Goal: Find specific page/section: Find specific page/section

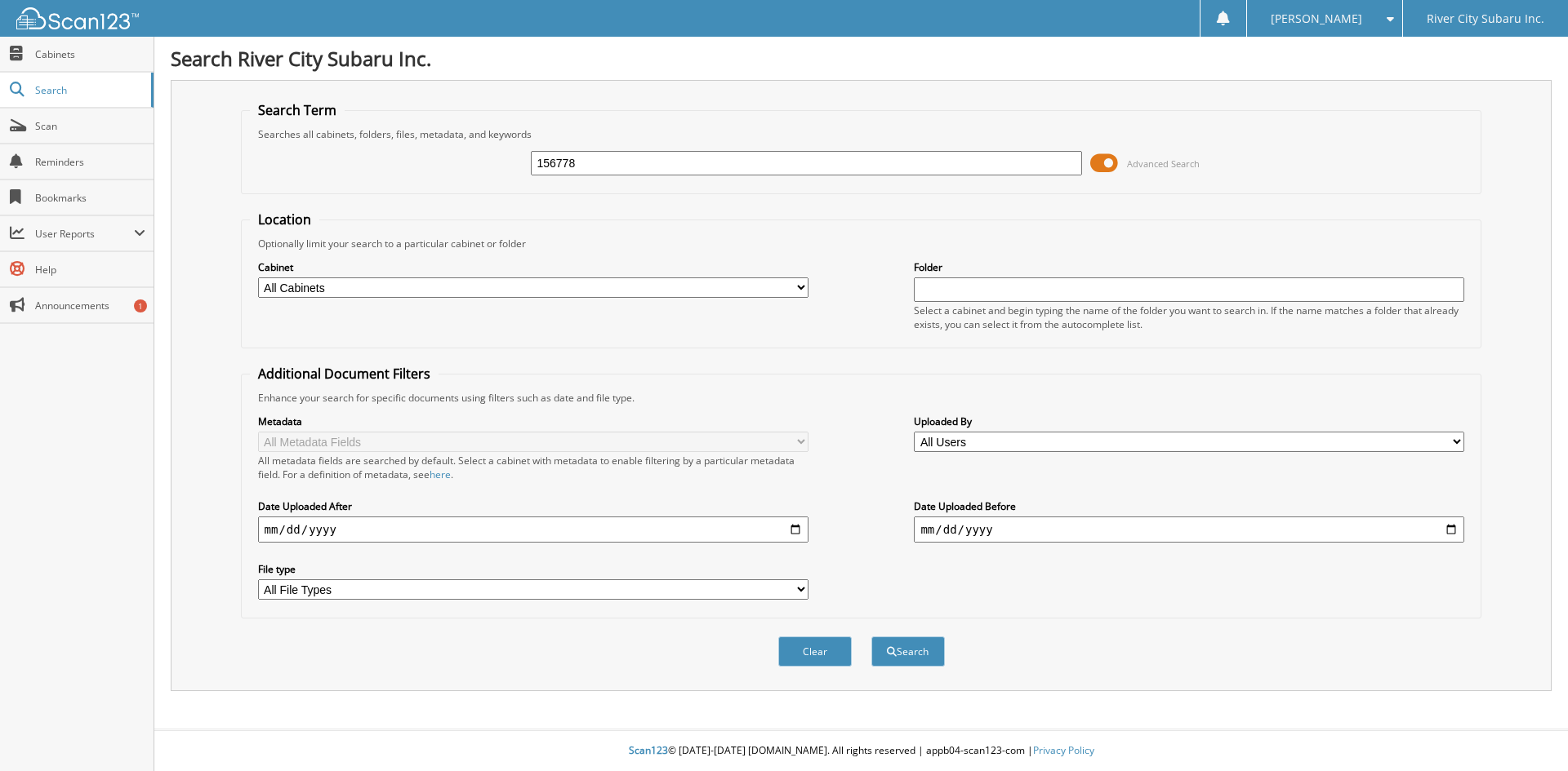
type input "156778"
click at [871, 637] on button "Search" at bounding box center [908, 652] width 74 height 30
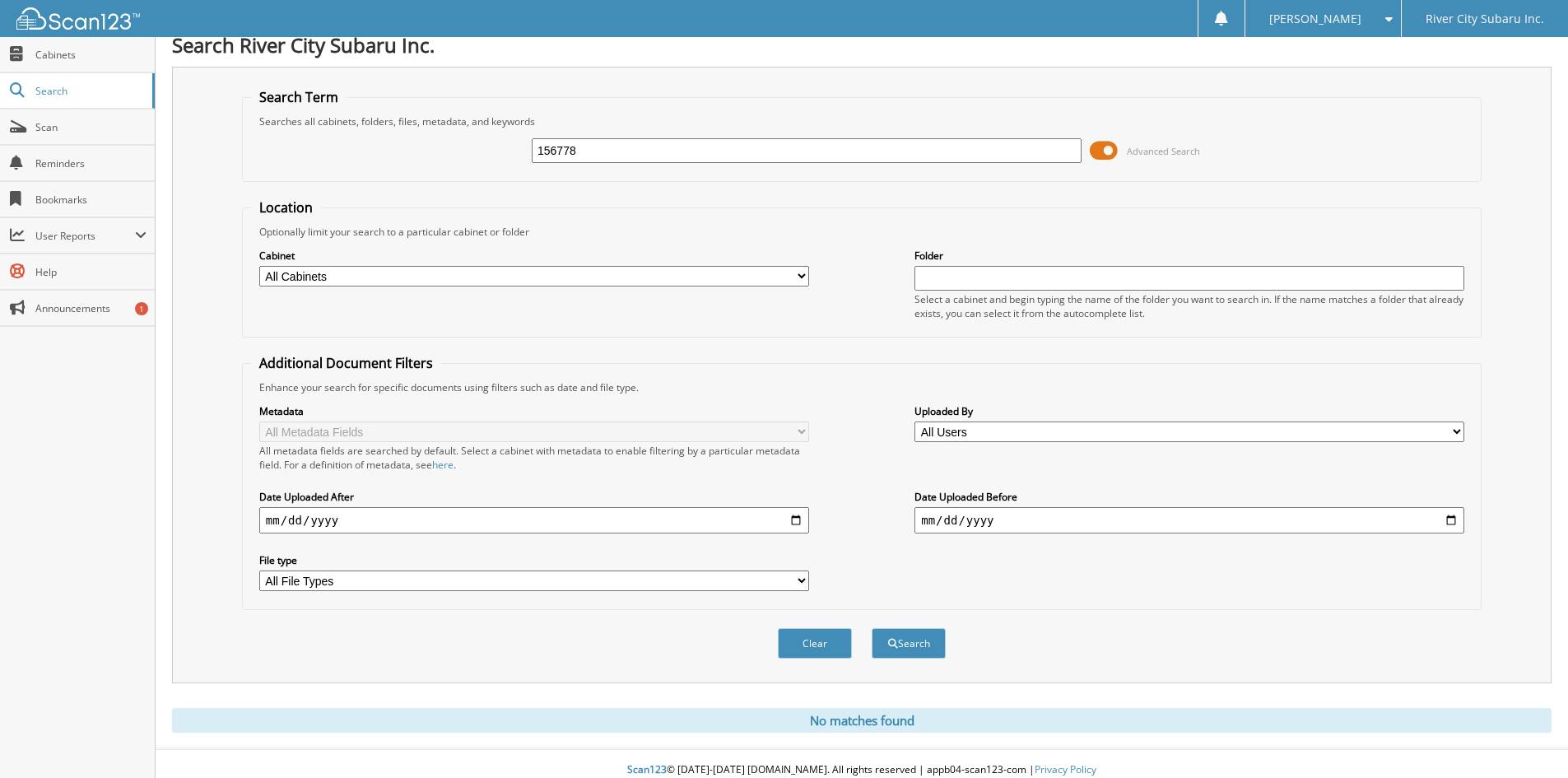
scroll to position [27, 0]
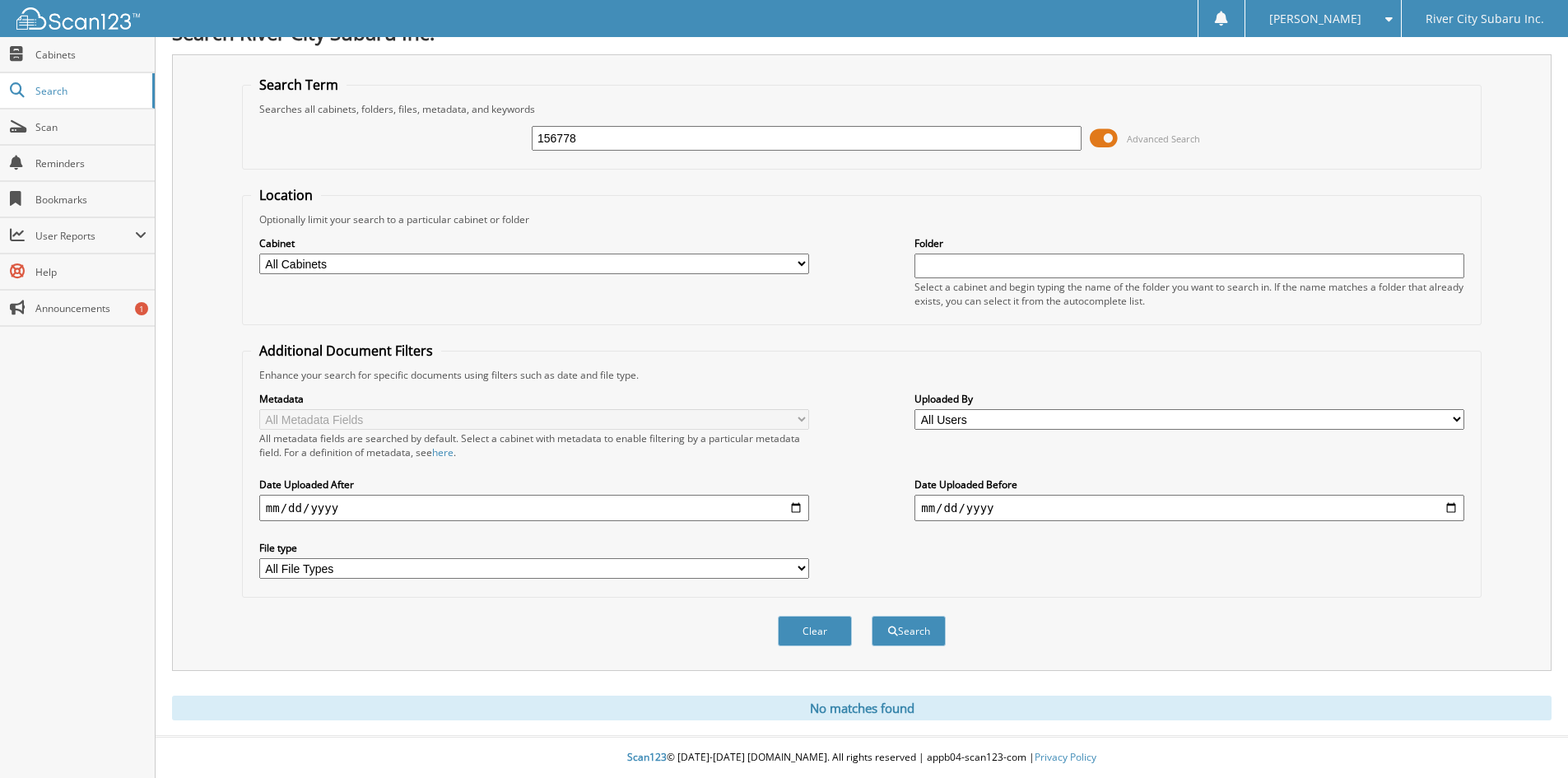
type input "156778"
click at [872, 616] on button "Search" at bounding box center [909, 631] width 74 height 30
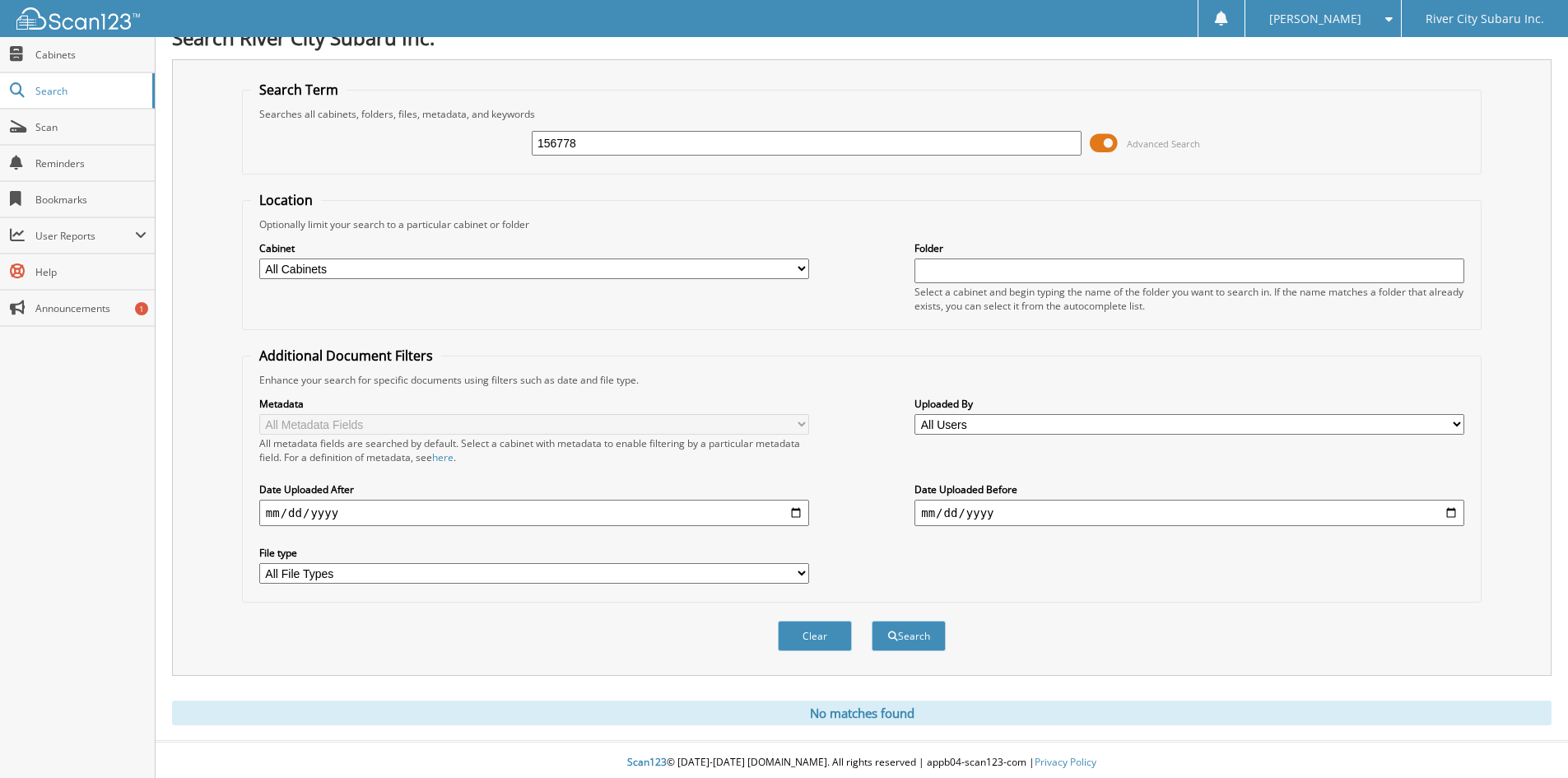
scroll to position [27, 0]
